Goal: Navigation & Orientation: Find specific page/section

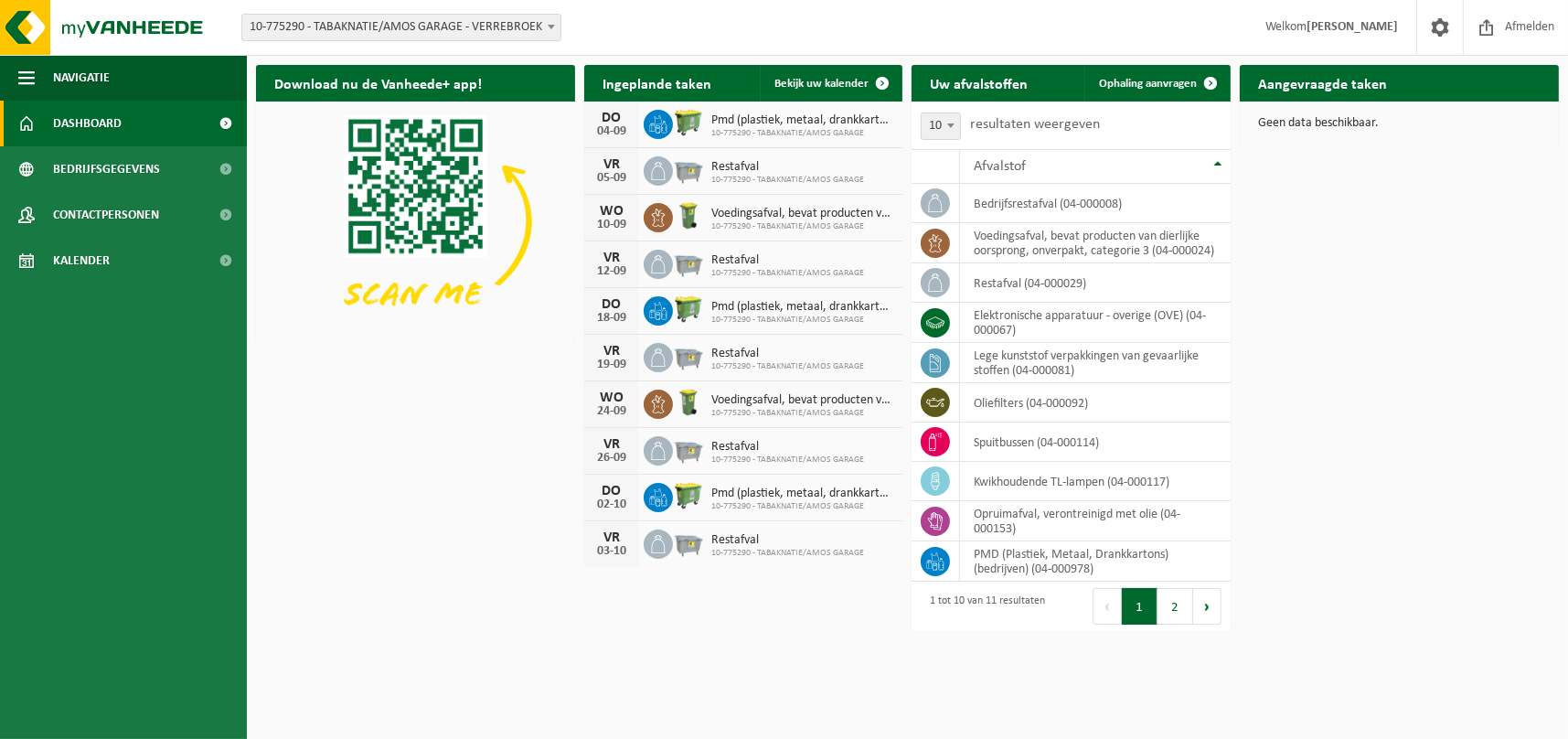
click at [1166, 607] on button "2" at bounding box center [1175, 606] width 36 height 37
click at [1365, 84] on h2 "Aangevraagde taken" at bounding box center [1322, 83] width 166 height 36
click at [1340, 85] on h2 "Aangevraagde taken" at bounding box center [1322, 83] width 166 height 36
click at [842, 82] on span "Bekijk uw kalender" at bounding box center [822, 83] width 94 height 12
click at [156, 205] on span "Contactpersonen" at bounding box center [106, 215] width 106 height 46
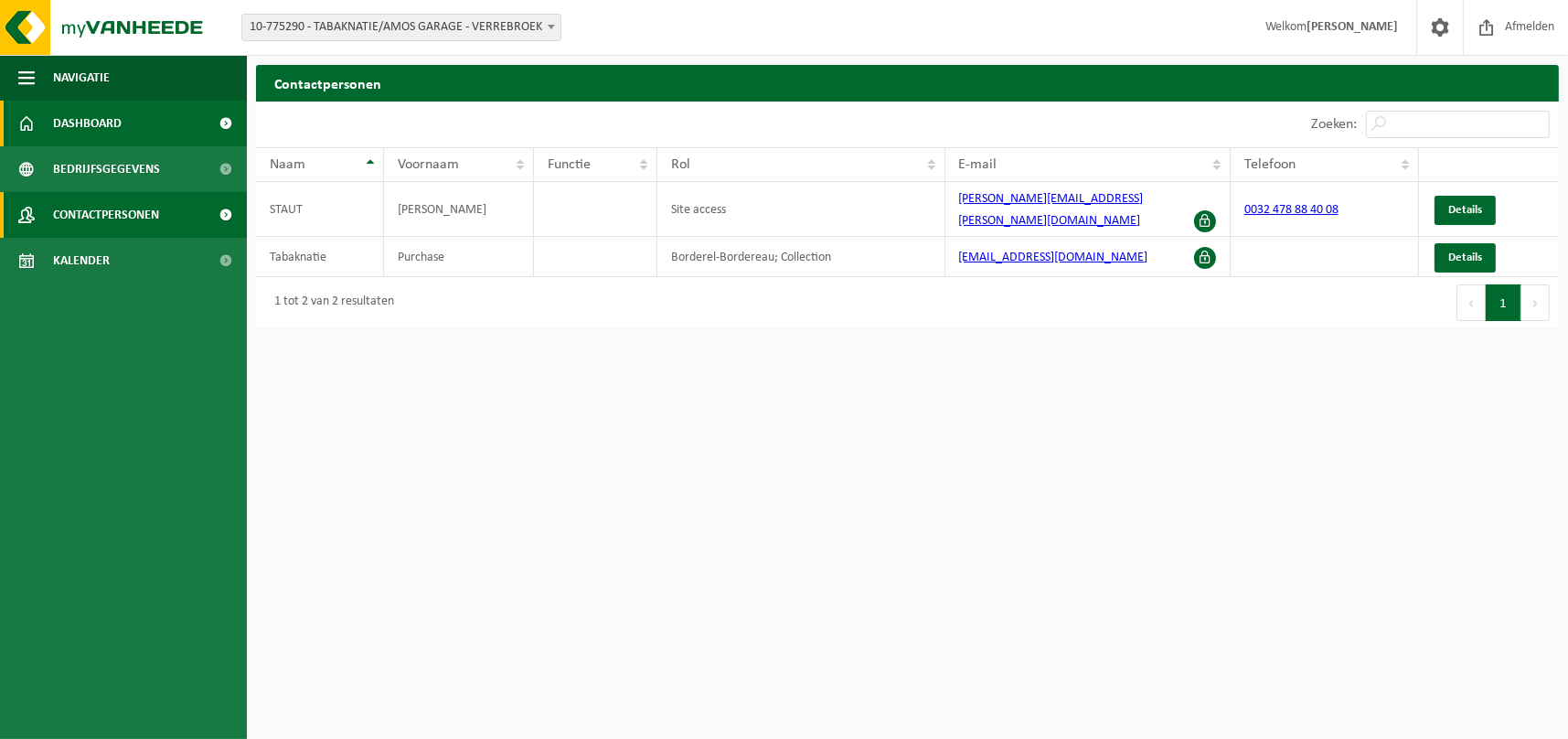
click at [136, 130] on link "Dashboard" at bounding box center [123, 123] width 247 height 46
